Goal: Task Accomplishment & Management: Use online tool/utility

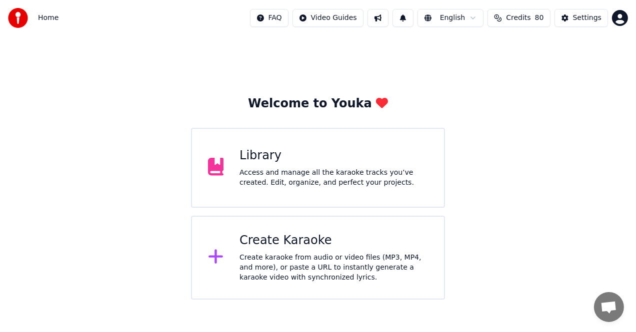
click at [334, 262] on div "Create karaoke from audio or video files (MP3, MP4, and more), or paste a URL t…" at bounding box center [333, 268] width 188 height 30
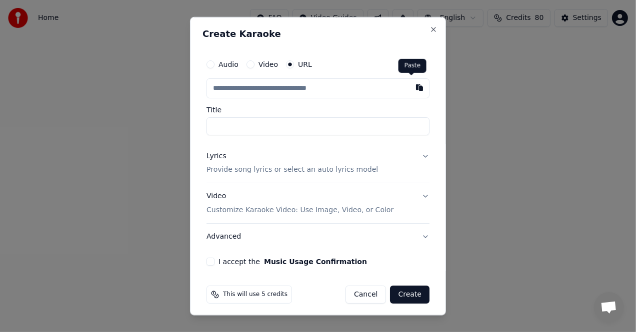
click at [413, 91] on button "button" at bounding box center [419, 87] width 20 height 18
type input "**********"
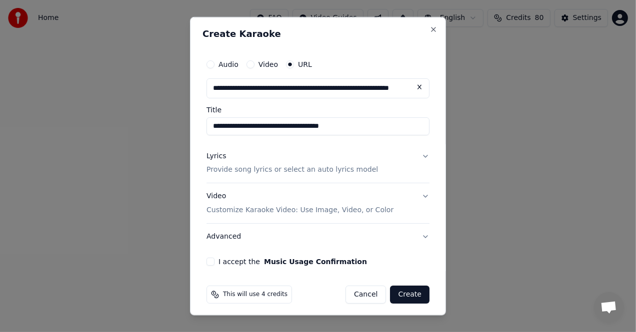
type input "**********"
click at [249, 161] on div "Lyrics Provide song lyrics or select an auto lyrics model" at bounding box center [291, 163] width 171 height 24
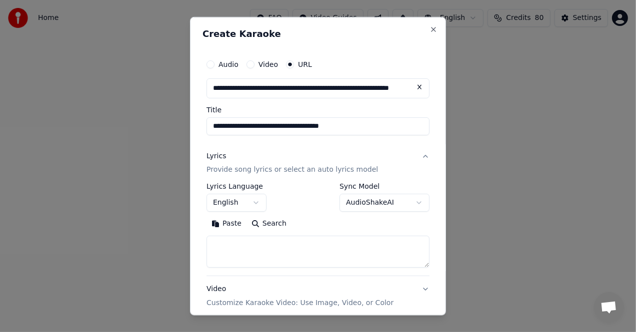
click at [220, 226] on button "Paste" at bounding box center [226, 224] width 40 height 16
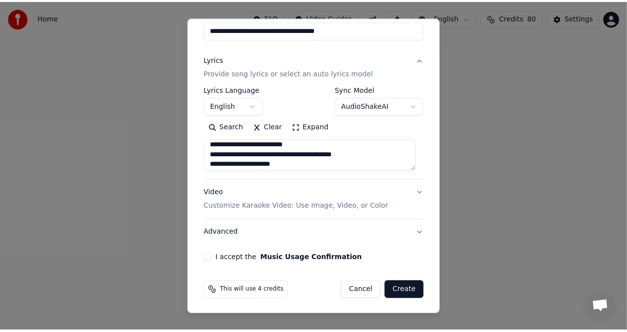
scroll to position [280, 0]
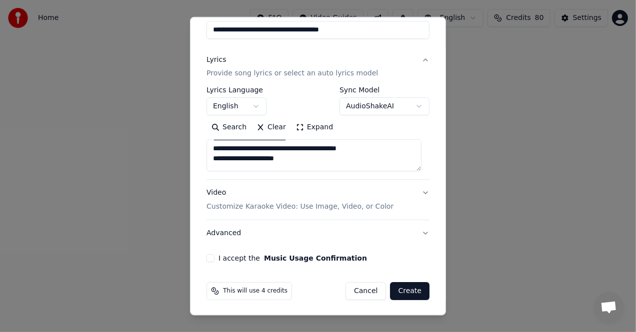
click at [400, 291] on button "Create" at bounding box center [409, 291] width 39 height 18
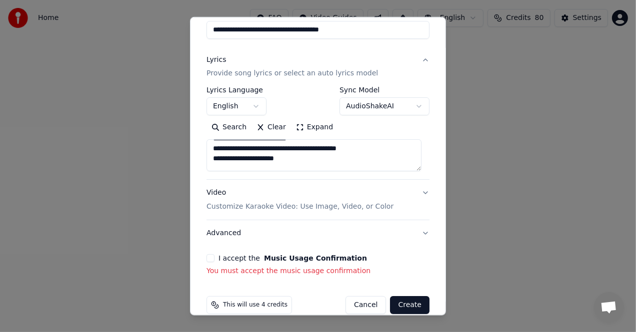
click at [214, 263] on div "I accept the Music Usage Confirmation You must accept the music usage confirmat…" at bounding box center [317, 265] width 223 height 22
click at [212, 259] on button "I accept the Music Usage Confirmation" at bounding box center [210, 258] width 8 height 8
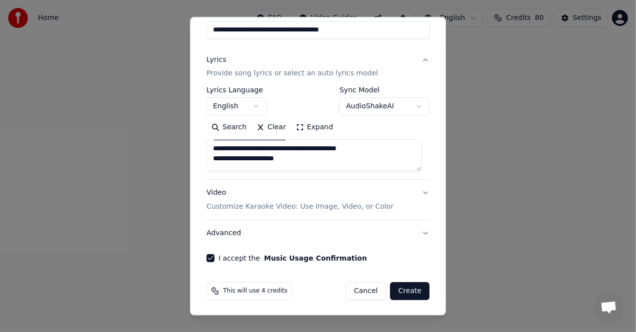
click at [419, 287] on button "Create" at bounding box center [409, 291] width 39 height 18
type textarea "**********"
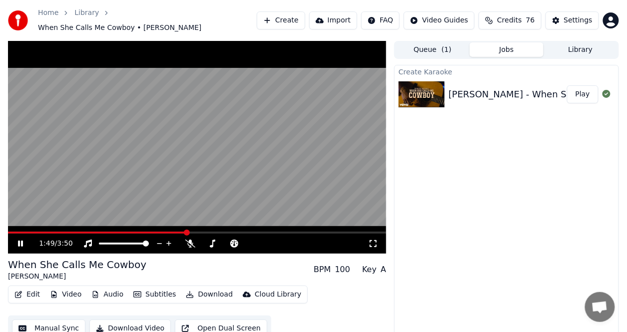
click at [186, 230] on span at bounding box center [187, 233] width 6 height 6
click at [115, 223] on video at bounding box center [197, 147] width 378 height 213
click at [13, 232] on span at bounding box center [10, 233] width 5 height 2
click at [8, 230] on span at bounding box center [11, 233] width 6 height 6
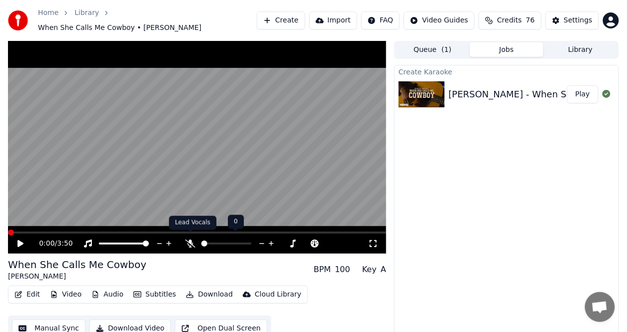
click at [186, 240] on icon at bounding box center [190, 244] width 10 height 8
click at [21, 240] on icon at bounding box center [20, 243] width 6 height 7
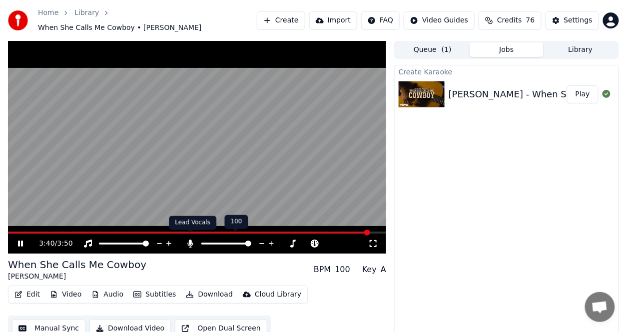
click at [190, 235] on span at bounding box center [190, 232] width 5 height 5
click at [191, 242] on icon at bounding box center [190, 244] width 5 height 8
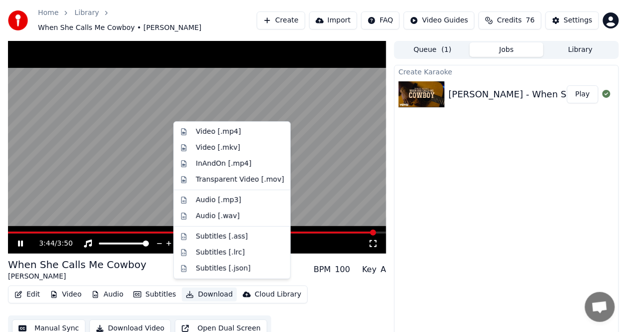
click at [202, 292] on button "Download" at bounding box center [209, 295] width 55 height 14
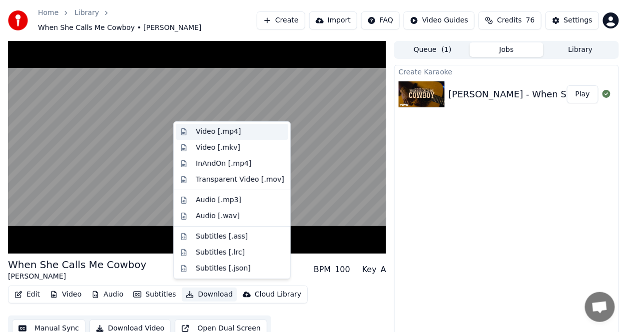
click at [229, 132] on div "Video [.mp4]" at bounding box center [218, 132] width 45 height 10
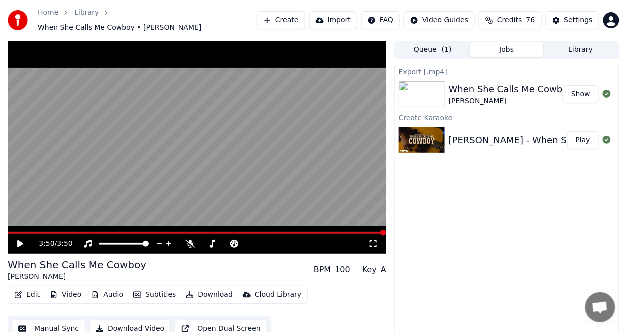
click at [579, 88] on button "Show" at bounding box center [581, 94] width 36 height 18
click at [191, 240] on icon at bounding box center [190, 244] width 10 height 8
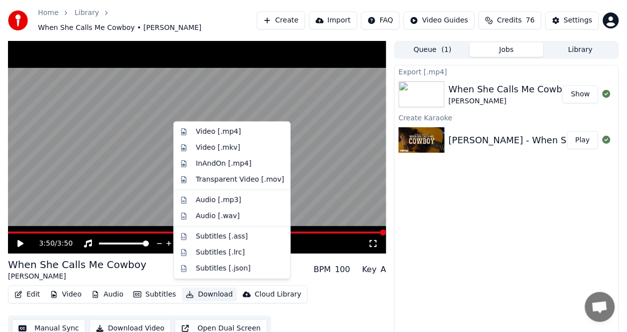
click at [207, 288] on button "Download" at bounding box center [209, 295] width 55 height 14
click at [209, 129] on div "Video [.mp4]" at bounding box center [218, 132] width 45 height 10
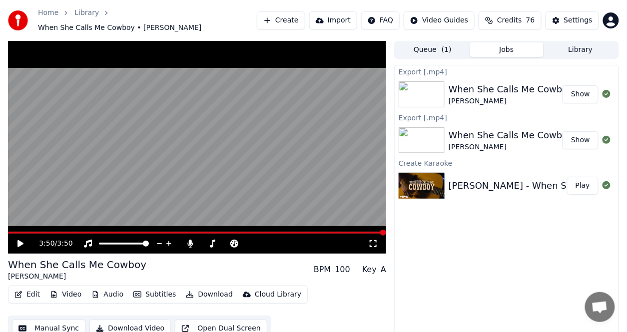
click at [591, 85] on button "Show" at bounding box center [581, 94] width 36 height 18
click at [466, 86] on div "When She Calls Me Cowboy" at bounding box center [511, 89] width 124 height 14
click at [513, 83] on div "When She Calls Me Cowboy" at bounding box center [511, 89] width 124 height 14
click at [11, 232] on span at bounding box center [9, 233] width 3 height 2
click at [11, 230] on span at bounding box center [14, 233] width 6 height 6
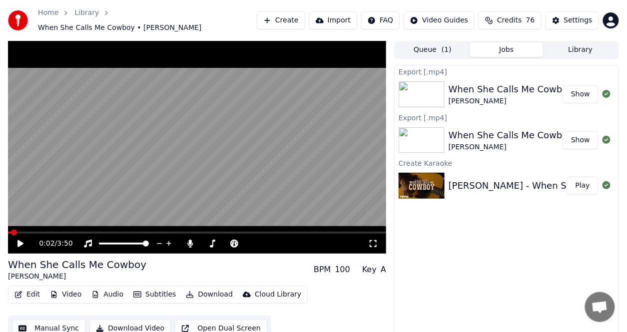
click at [21, 240] on icon at bounding box center [20, 243] width 6 height 7
click at [166, 232] on span at bounding box center [97, 233] width 179 height 2
click at [31, 288] on button "Edit" at bounding box center [26, 295] width 33 height 14
